Goal: Task Accomplishment & Management: Complete application form

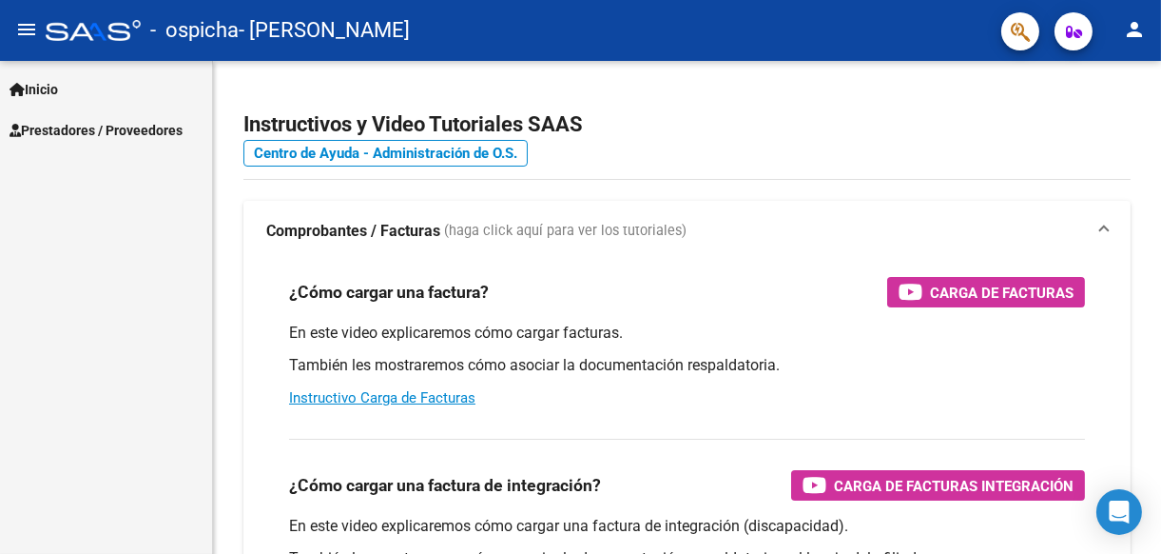
click at [67, 88] on link "Inicio" at bounding box center [106, 88] width 212 height 41
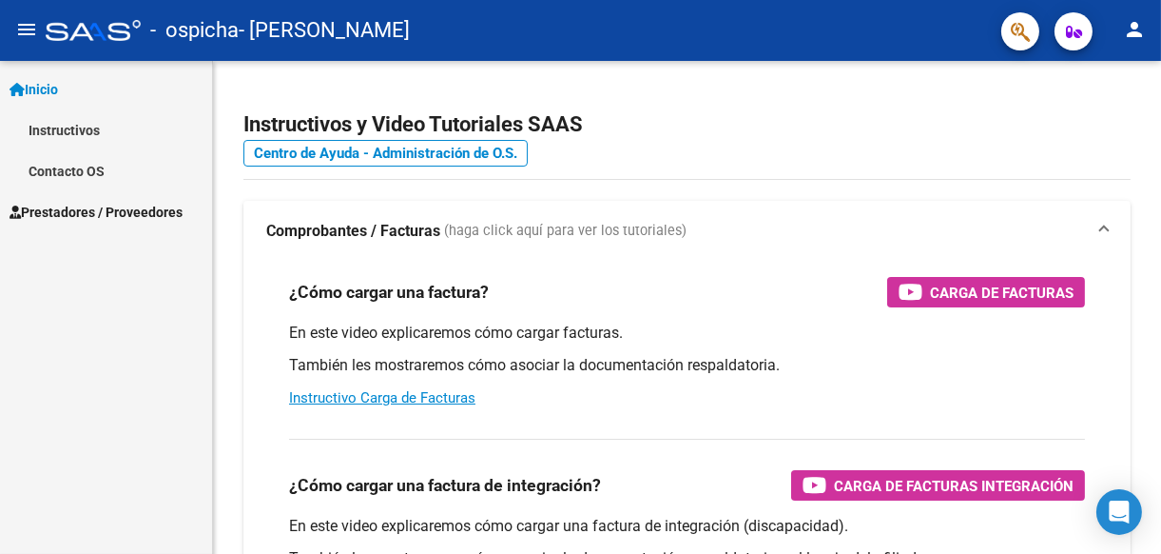
click at [121, 210] on span "Prestadores / Proveedores" at bounding box center [96, 212] width 173 height 21
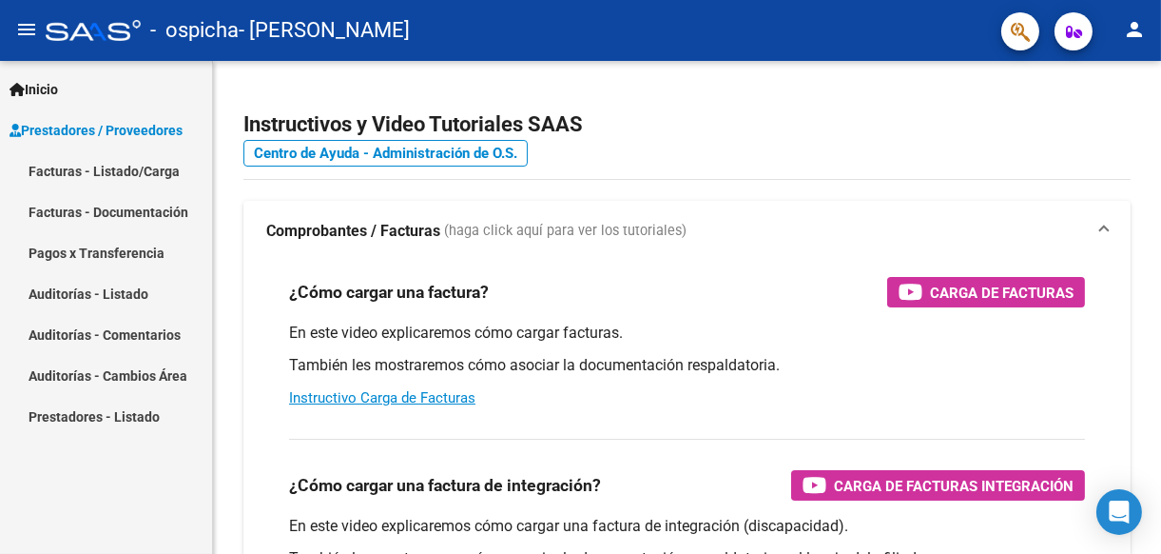
click at [138, 173] on link "Facturas - Listado/Carga" at bounding box center [106, 170] width 212 height 41
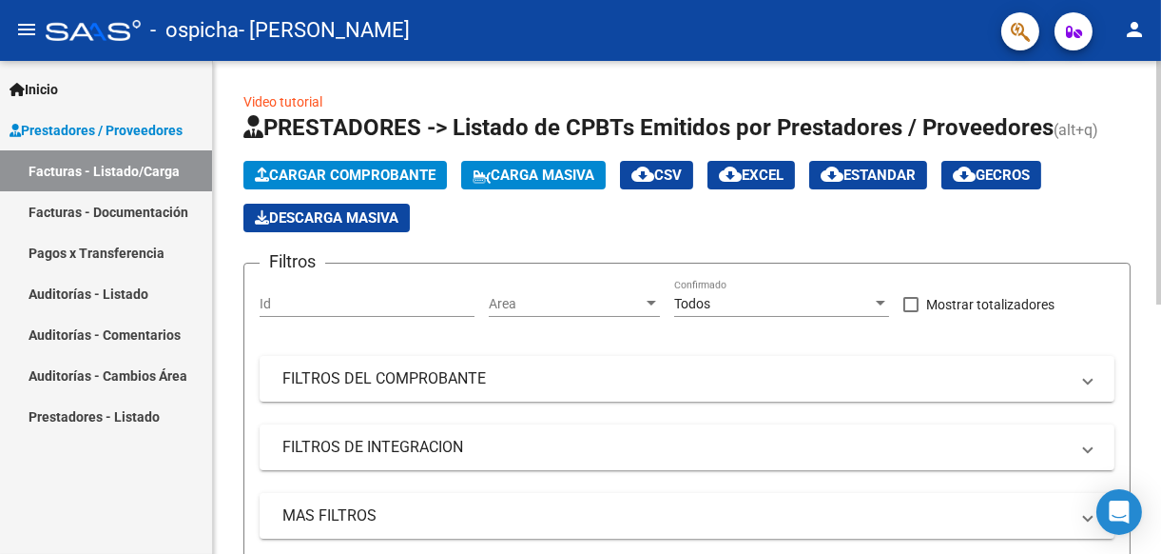
click at [312, 166] on span "Cargar Comprobante" at bounding box center [345, 174] width 181 height 17
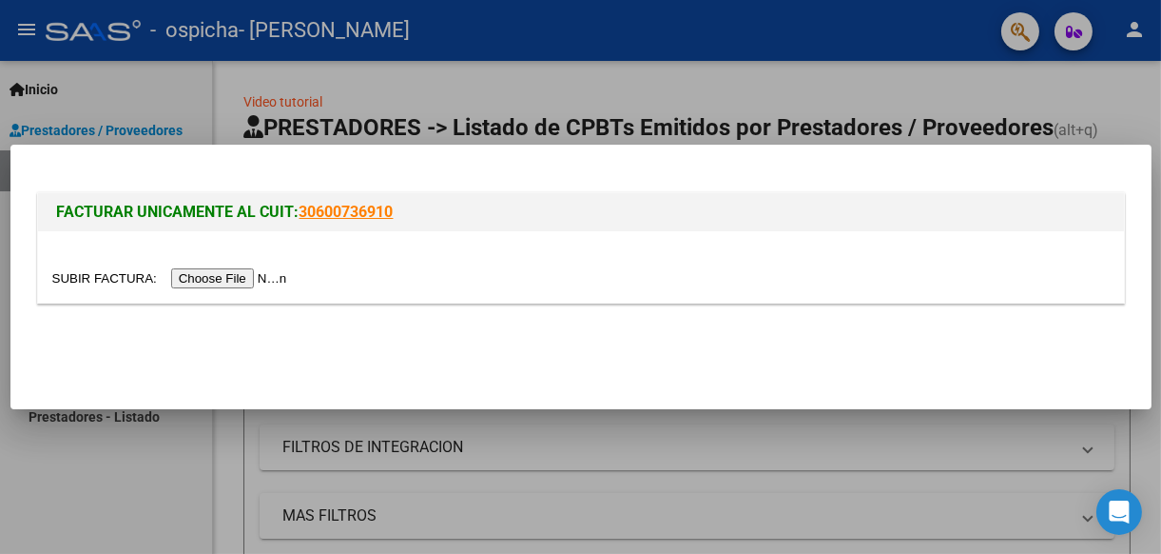
click at [209, 284] on input "file" at bounding box center [172, 278] width 241 height 20
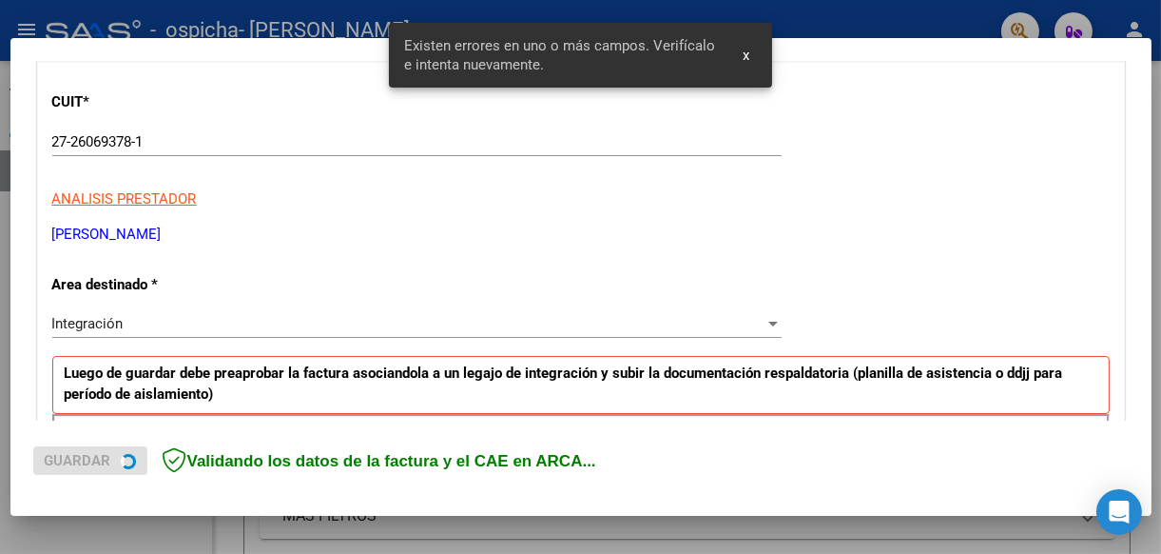
scroll to position [442, 0]
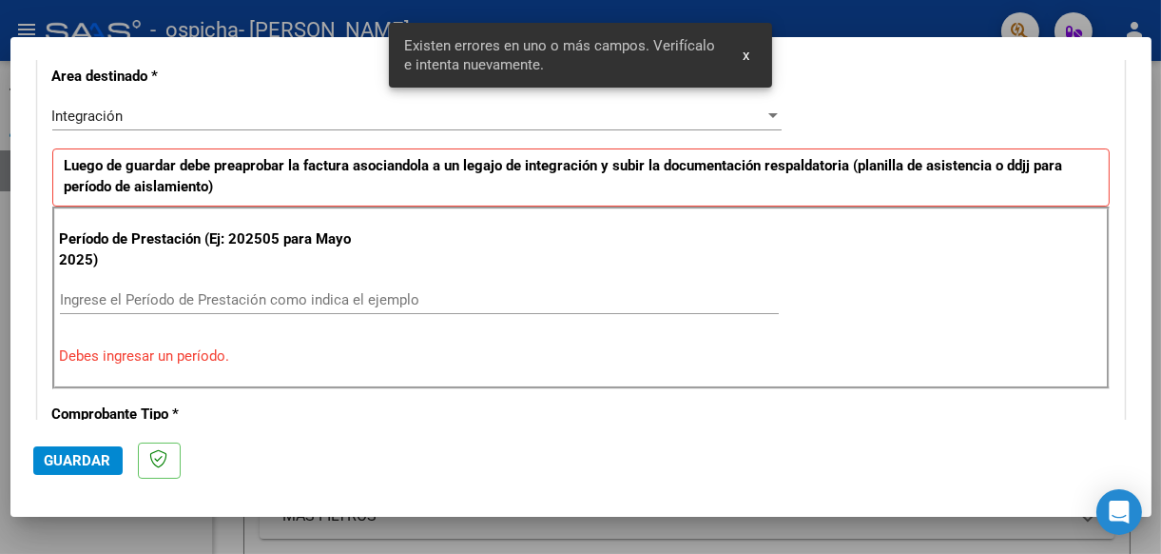
click at [187, 285] on div "Ingrese el Período de Prestación como indica el ejemplo" at bounding box center [419, 299] width 719 height 29
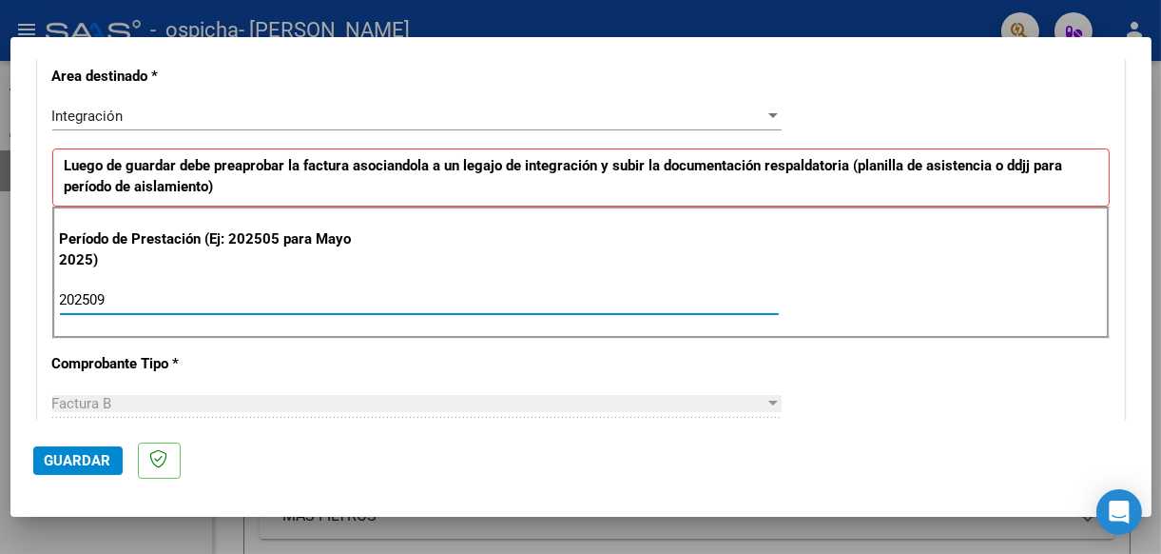
type input "202509"
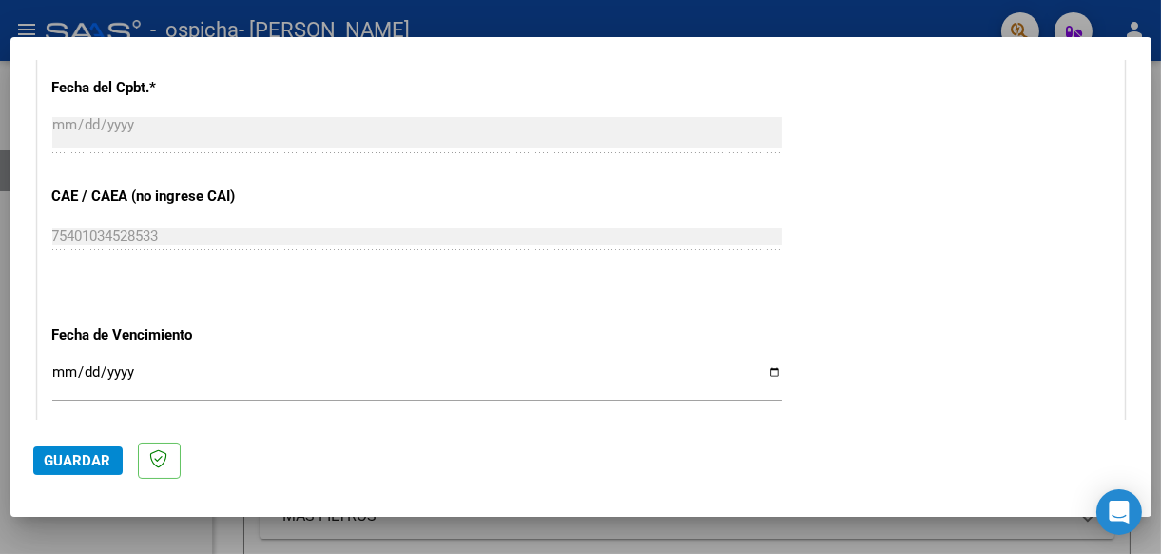
scroll to position [1108, 0]
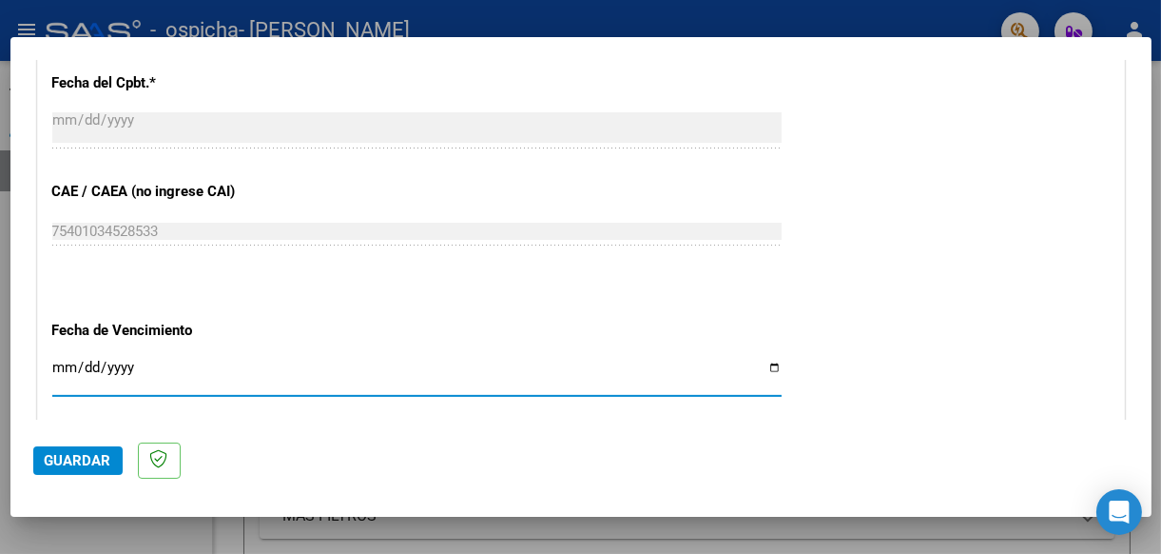
click at [767, 360] on input "Ingresar la fecha" at bounding box center [417, 375] width 730 height 30
type input "[DATE]"
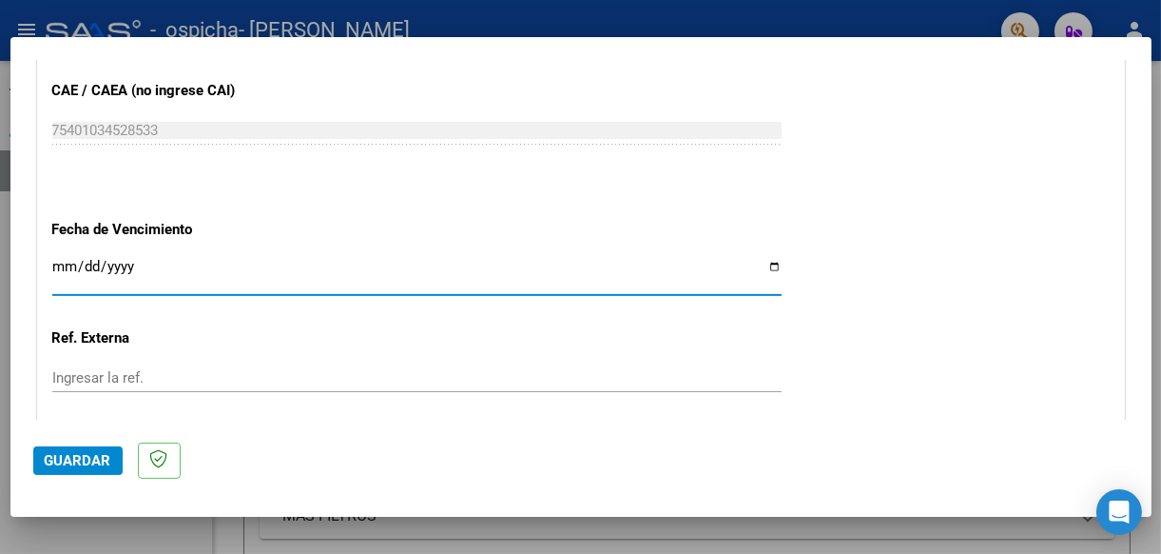
scroll to position [1366, 0]
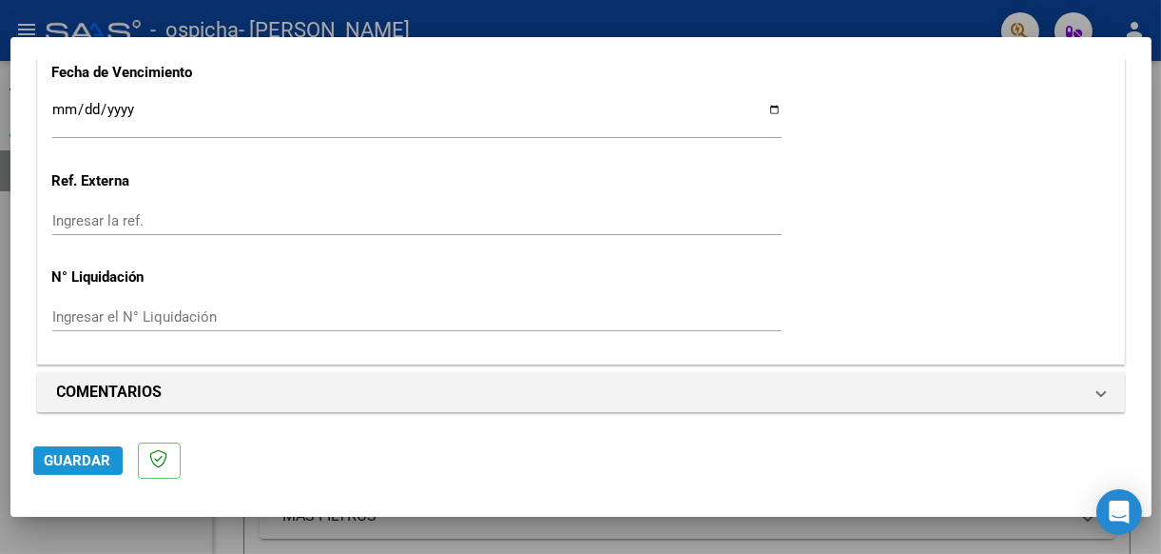
click at [101, 455] on span "Guardar" at bounding box center [78, 460] width 67 height 17
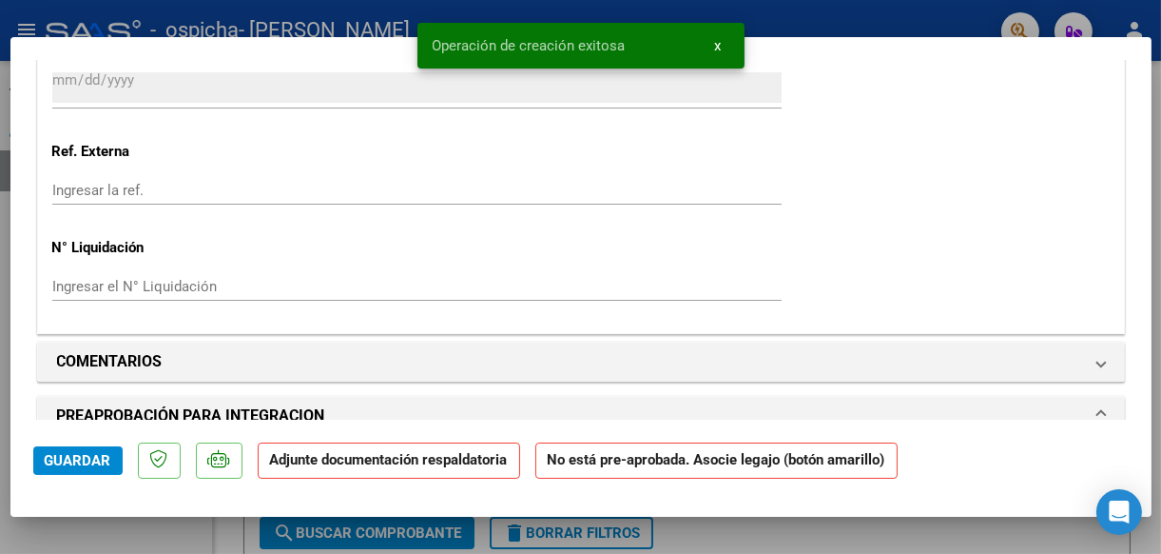
scroll to position [1616, 0]
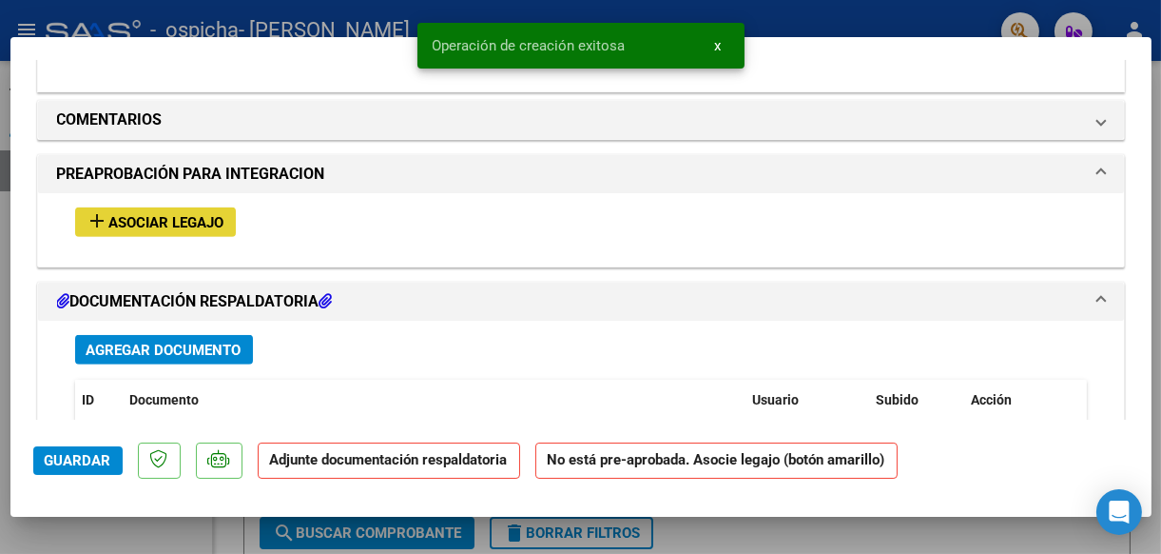
click at [223, 215] on span "Asociar Legajo" at bounding box center [166, 222] width 115 height 17
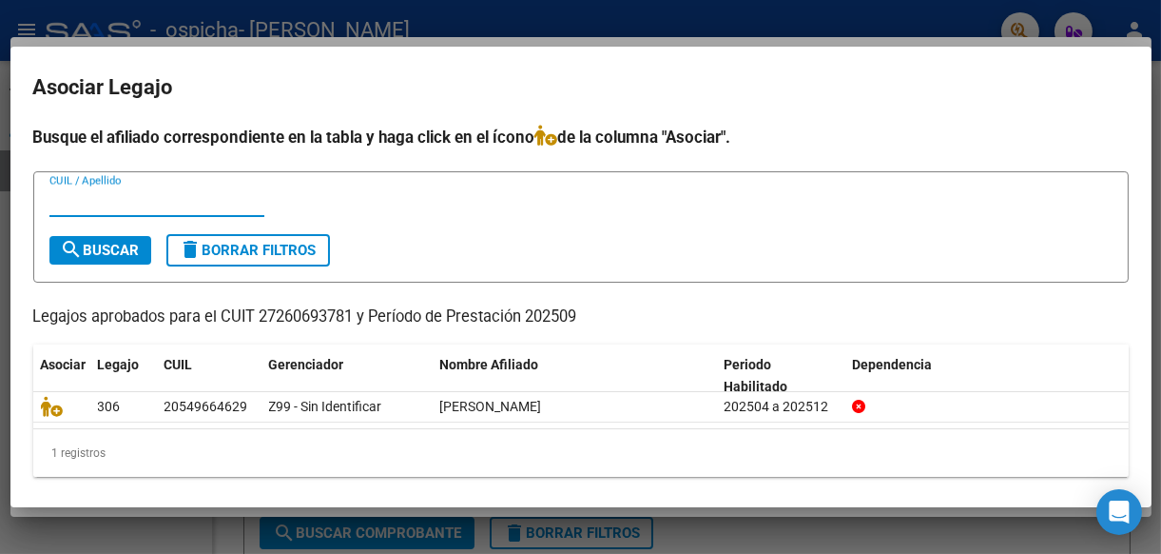
scroll to position [5, 0]
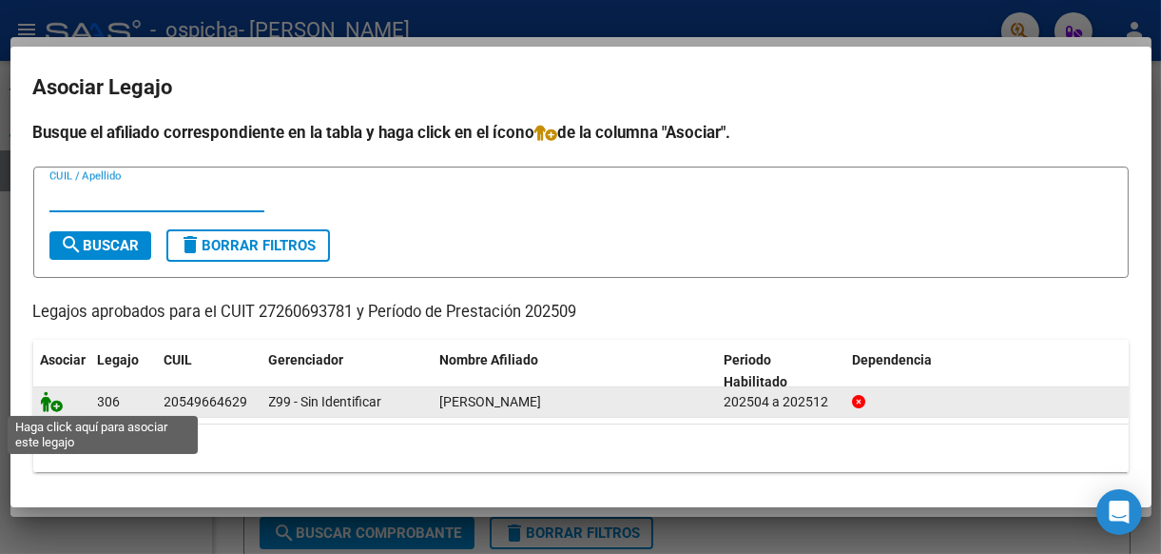
click at [52, 395] on icon at bounding box center [52, 401] width 23 height 21
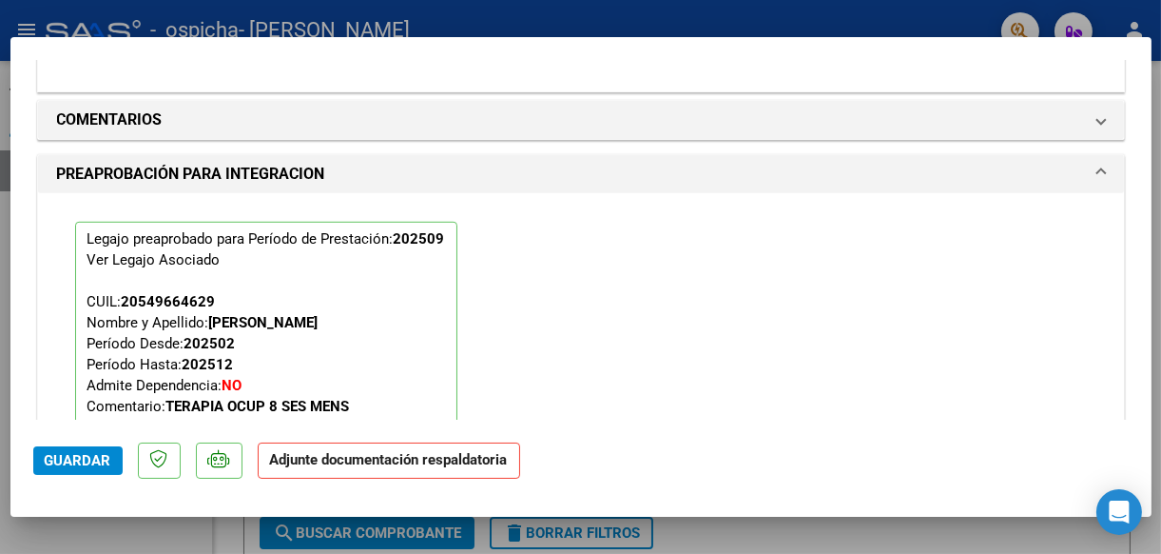
scroll to position [2047, 0]
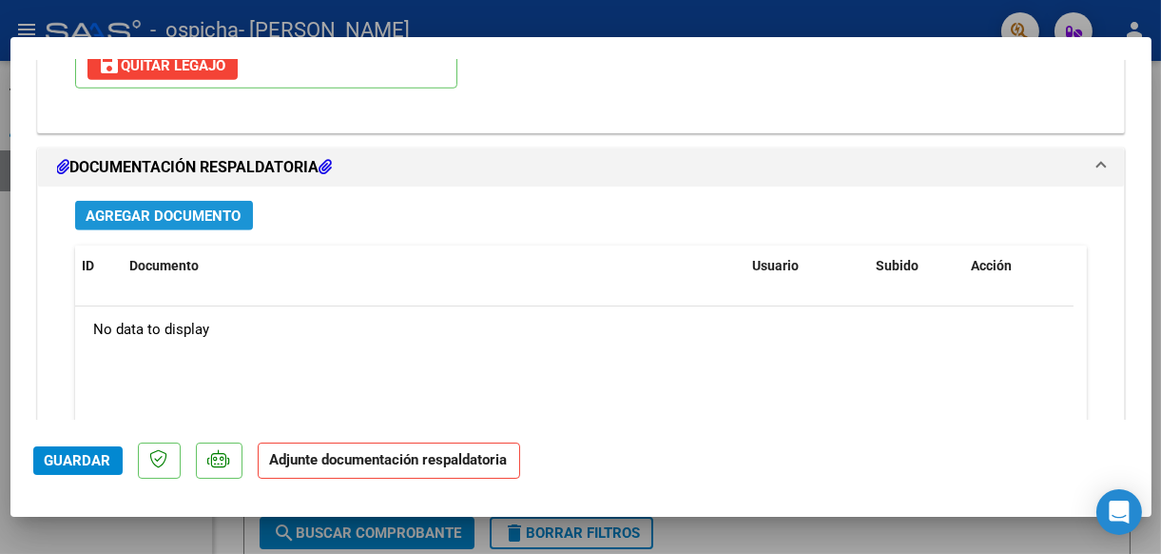
click at [133, 207] on span "Agregar Documento" at bounding box center [164, 215] width 155 height 17
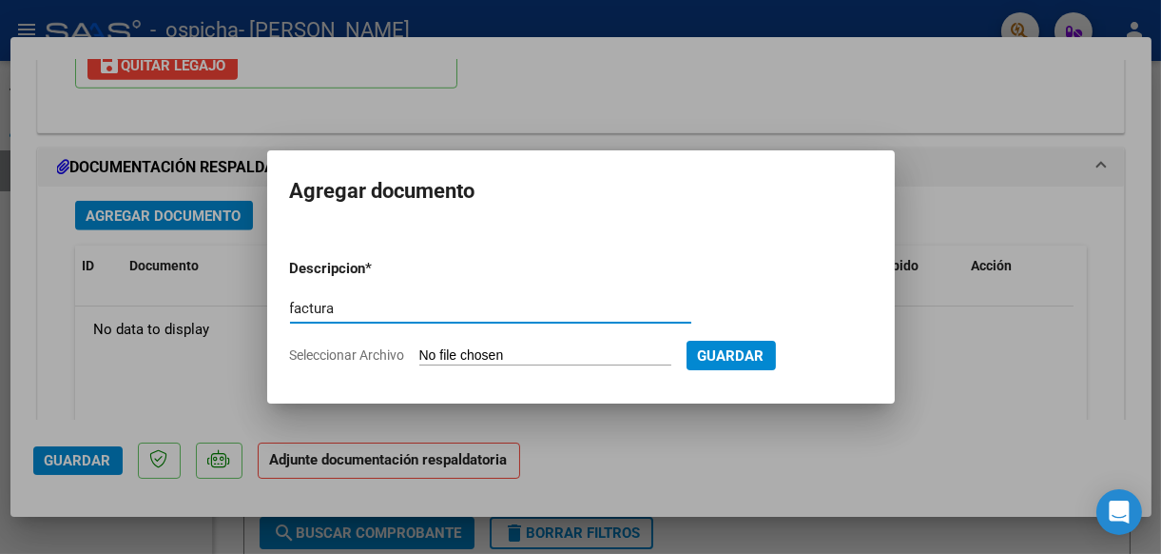
type input "factura"
click at [470, 341] on form "Descripcion * factura Escriba aquí una descripcion Seleccionar Archivo Guardar" at bounding box center [581, 311] width 582 height 136
click at [466, 353] on input "Seleccionar Archivo" at bounding box center [545, 356] width 252 height 18
type input "C:\fakepath\[PERSON_NAME].pdf"
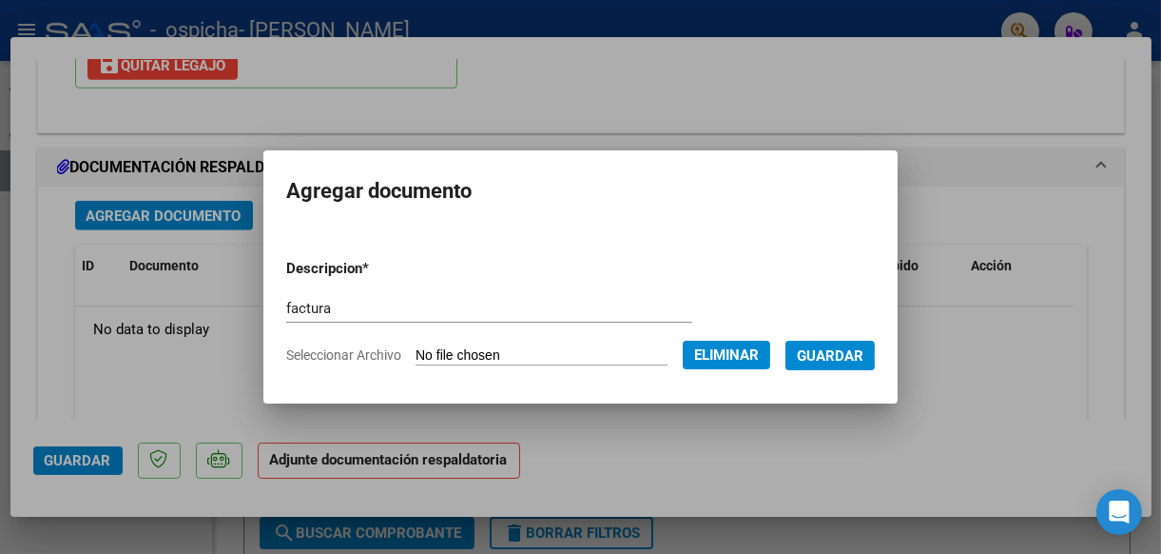
click at [843, 356] on span "Guardar" at bounding box center [830, 355] width 67 height 17
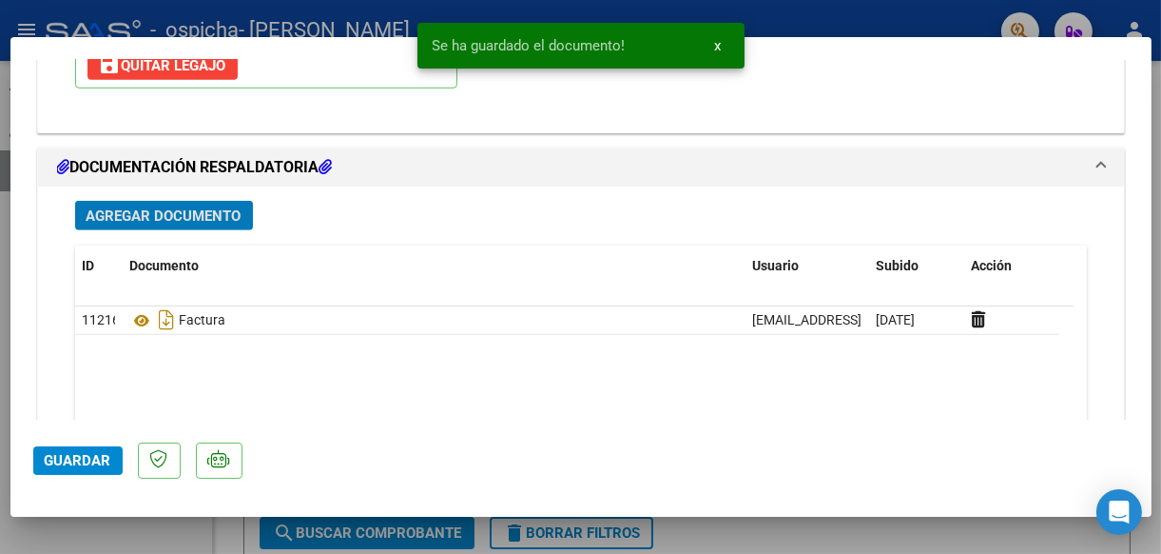
click at [223, 212] on span "Agregar Documento" at bounding box center [164, 215] width 155 height 17
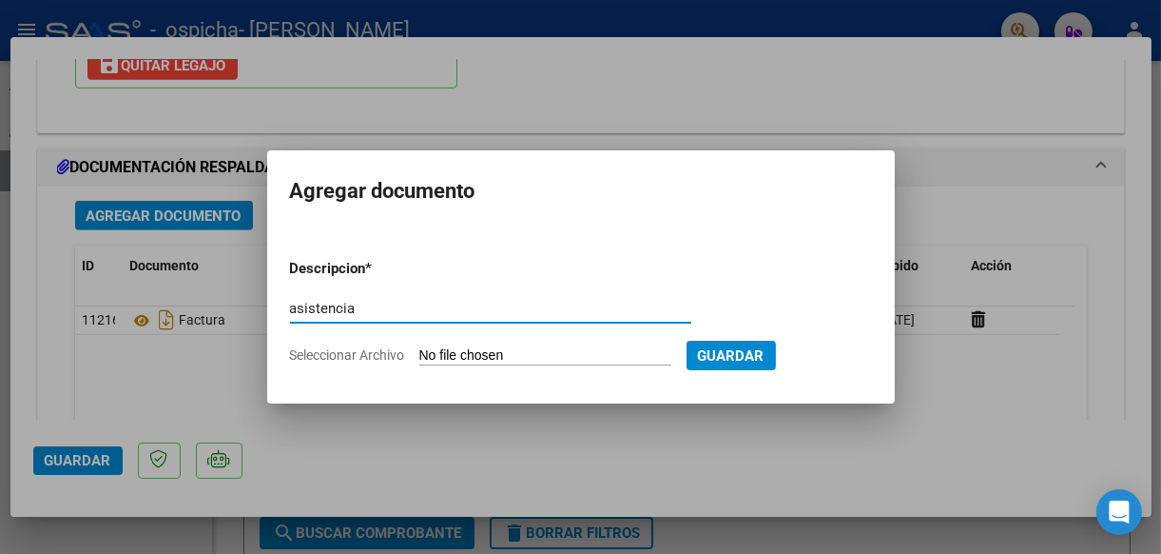
type input "asistencia"
click at [458, 347] on input "Seleccionar Archivo" at bounding box center [545, 356] width 252 height 18
type input "C:\fakepath\[PERSON_NAME].pdf"
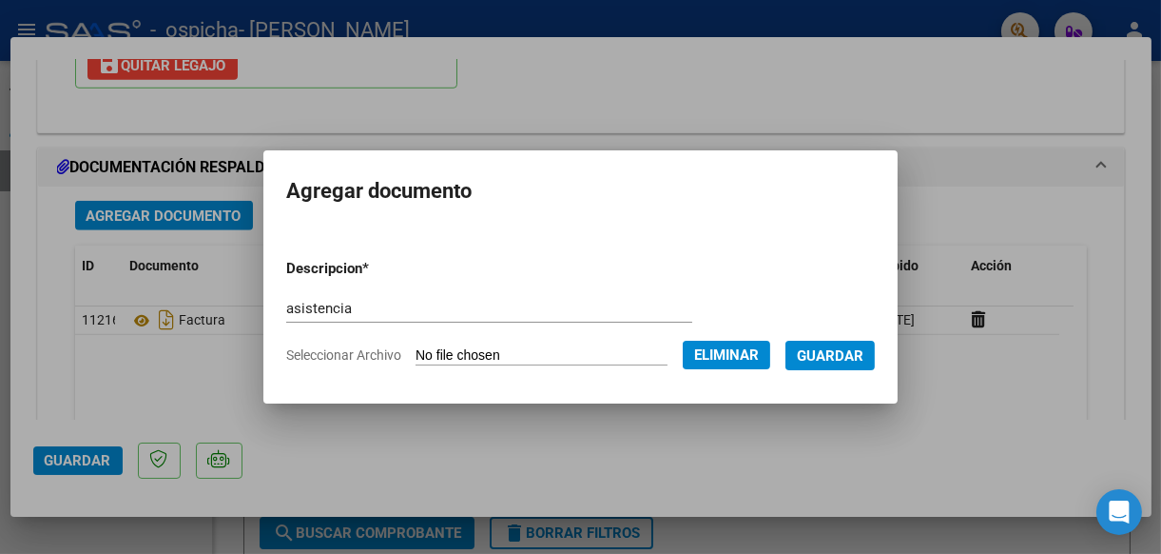
click at [873, 344] on button "Guardar" at bounding box center [830, 355] width 89 height 29
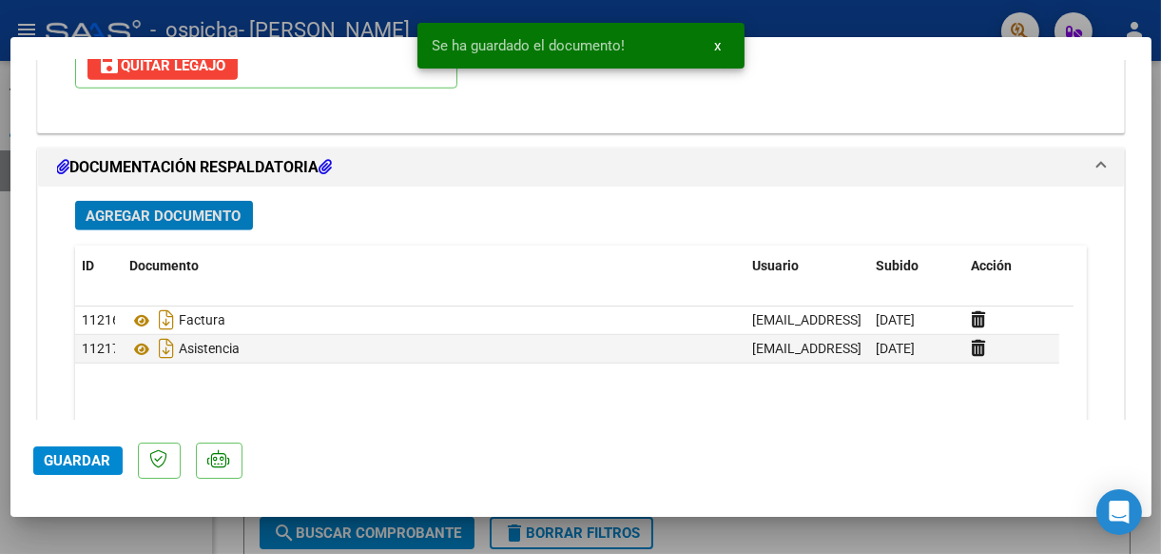
click at [72, 458] on span "Guardar" at bounding box center [78, 460] width 67 height 17
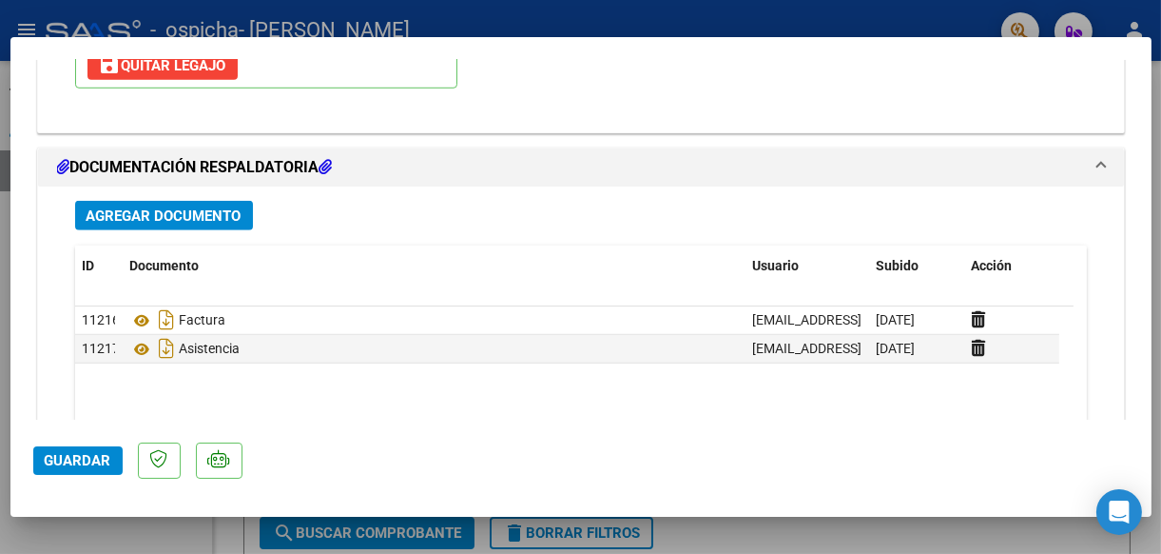
click at [70, 458] on span "Guardar" at bounding box center [78, 460] width 67 height 17
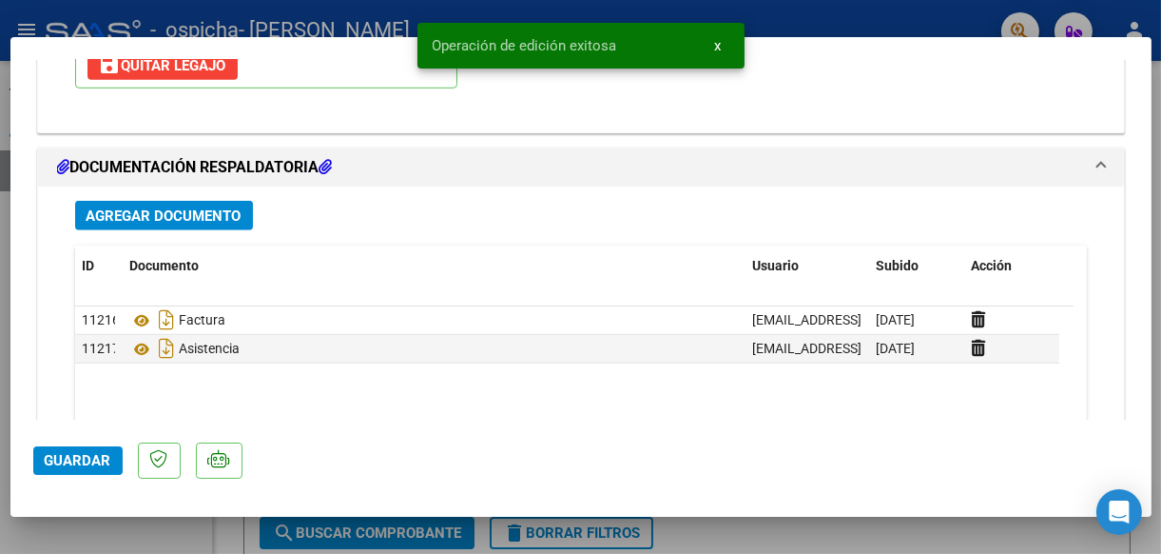
click at [143, 535] on div at bounding box center [580, 277] width 1161 height 554
type input "$ 0,00"
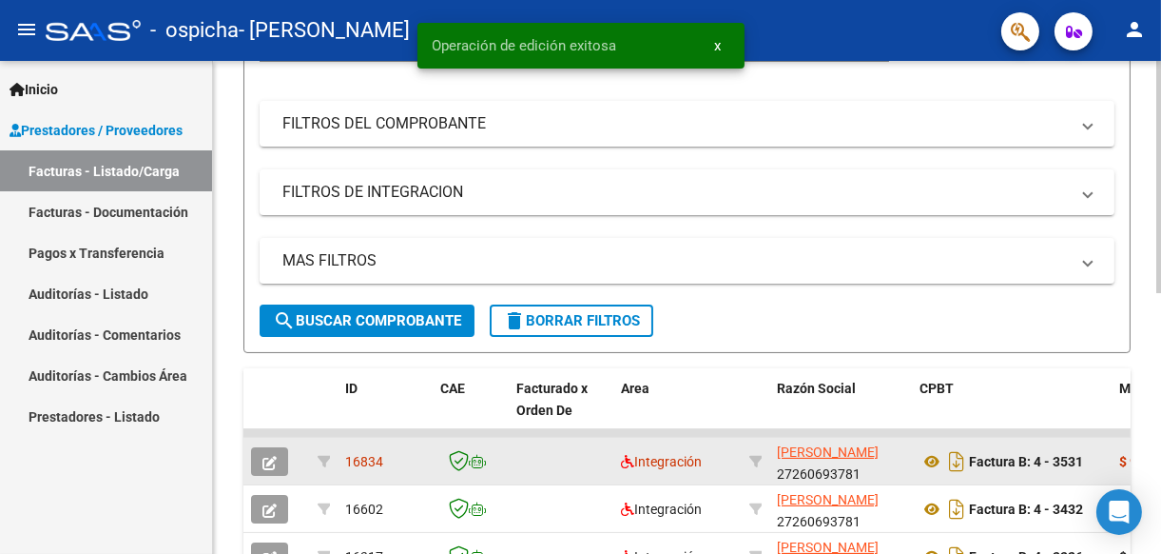
scroll to position [285, 0]
